Goal: Navigation & Orientation: Find specific page/section

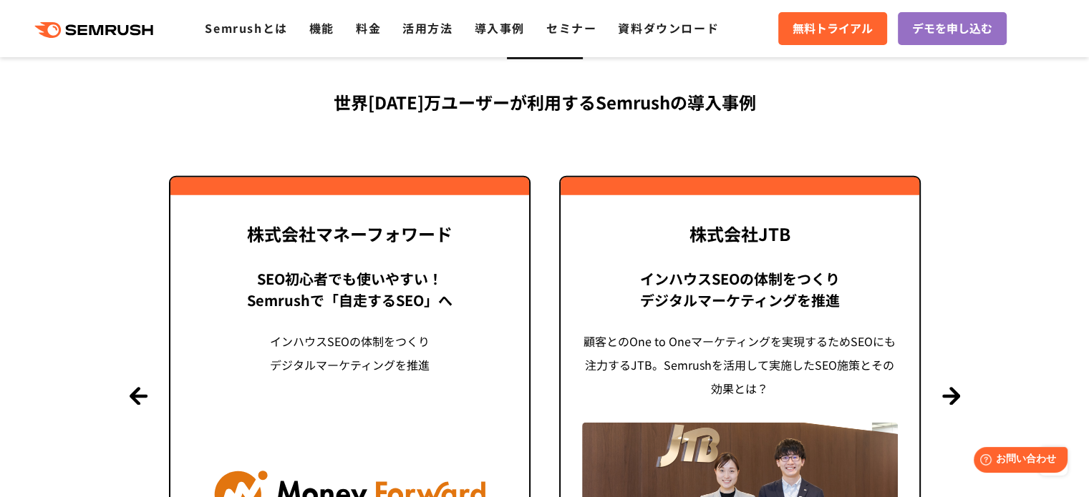
scroll to position [3006, 0]
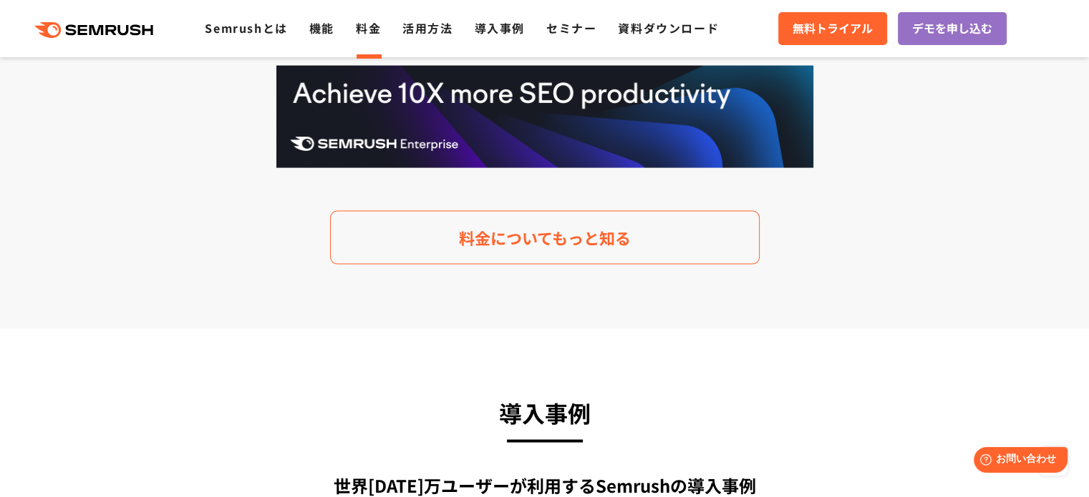
click at [375, 28] on link "料金" at bounding box center [368, 27] width 25 height 17
